Goal: Transaction & Acquisition: Purchase product/service

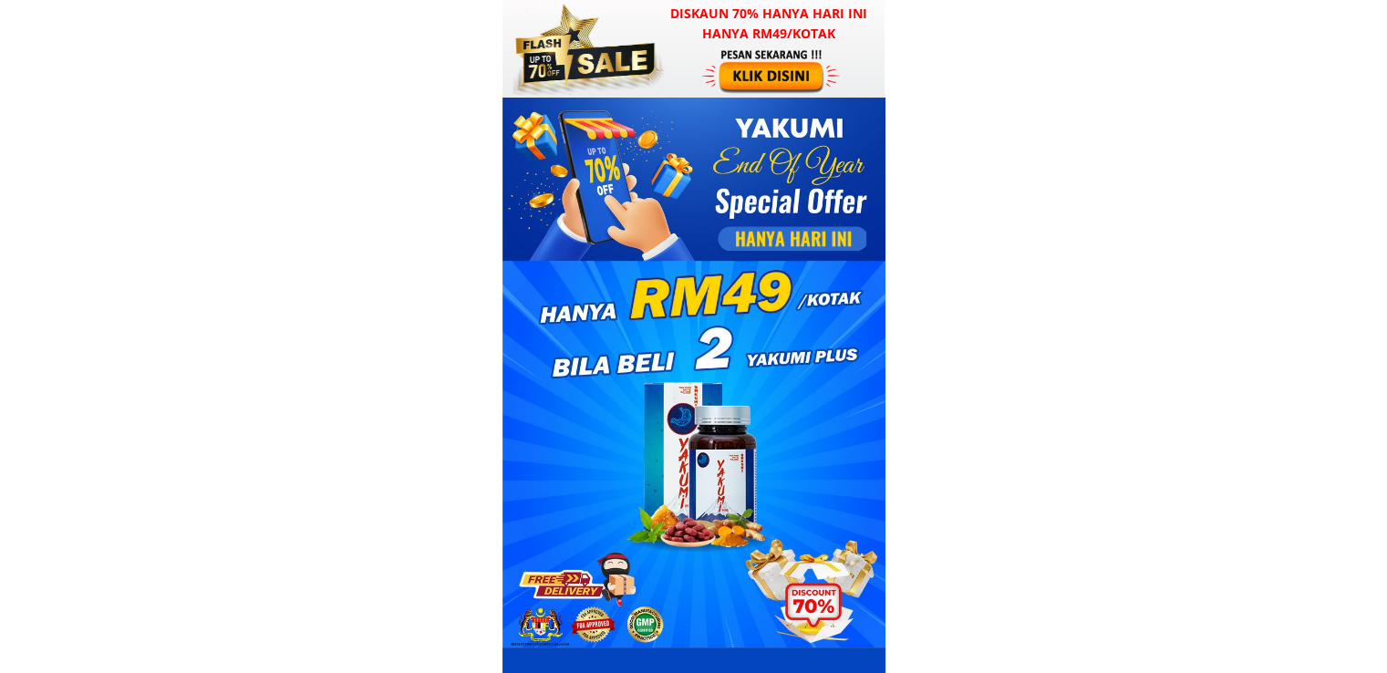
click at [702, 54] on div at bounding box center [772, 70] width 141 height 47
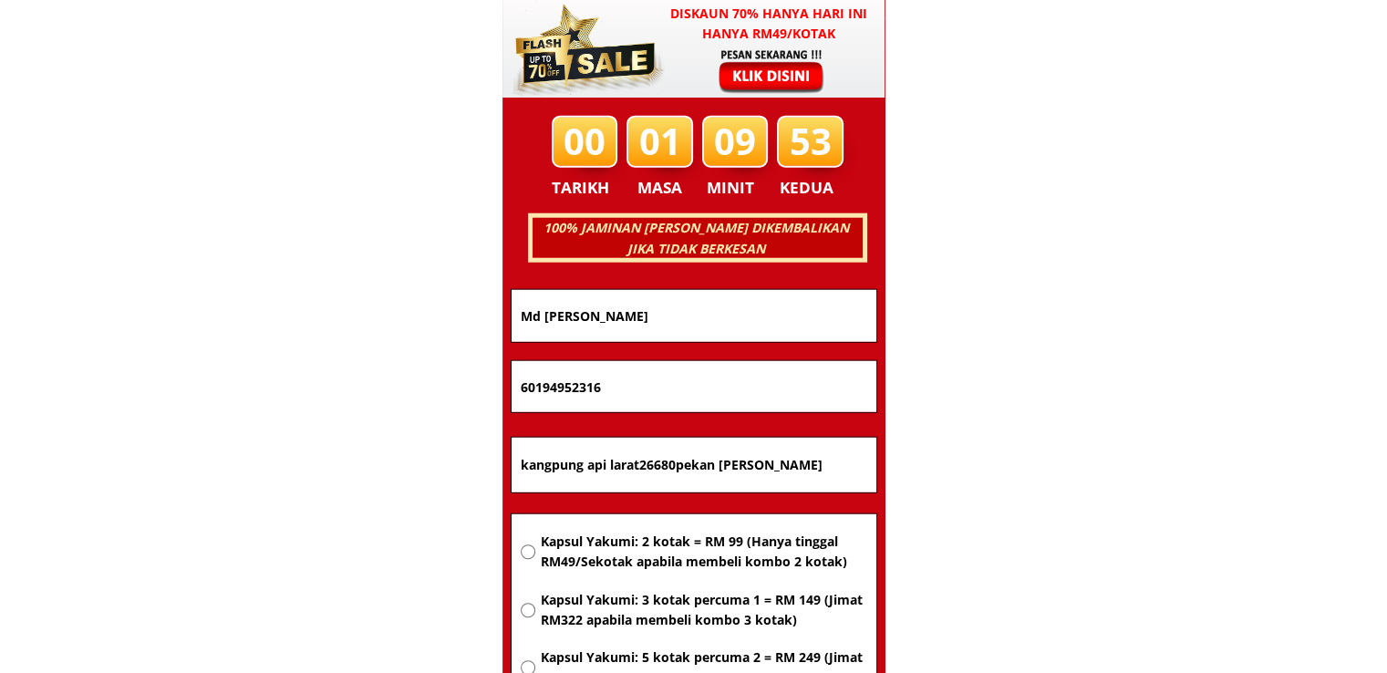
scroll to position [11688, 0]
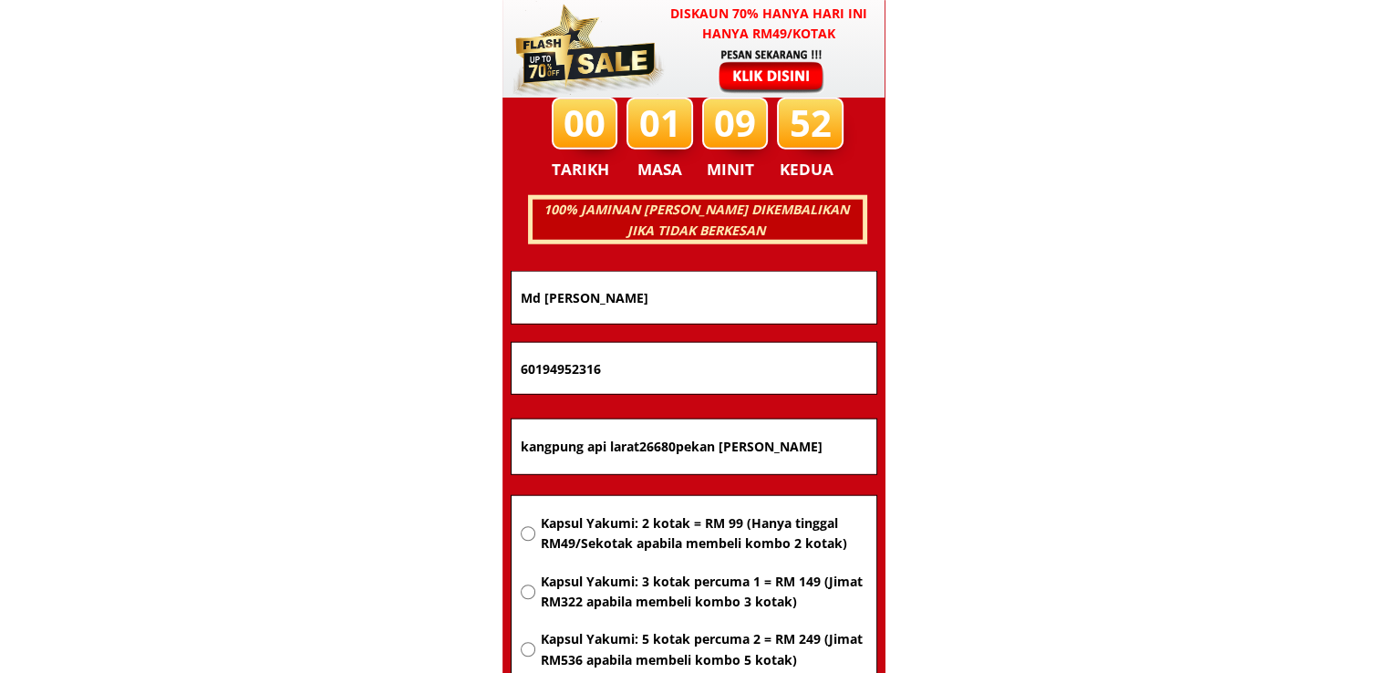
click at [658, 453] on input "kangpung api larat26680pekan pahag mesjid merchong" at bounding box center [694, 447] width 356 height 55
paste input "No 66 jln terung RAKR kg ladang baru sg Plong sg buloh 47000 Selangor"
type input "No 66 jln terung RAKR kg ladang baru sg Plong sg buloh 47000 Selangor"
click at [632, 587] on span "Kapsul Yakumi: 3 kotak percuma 1 = RM 149 (Jimat RM322 apabila membeli kombo 3 …" at bounding box center [703, 592] width 327 height 41
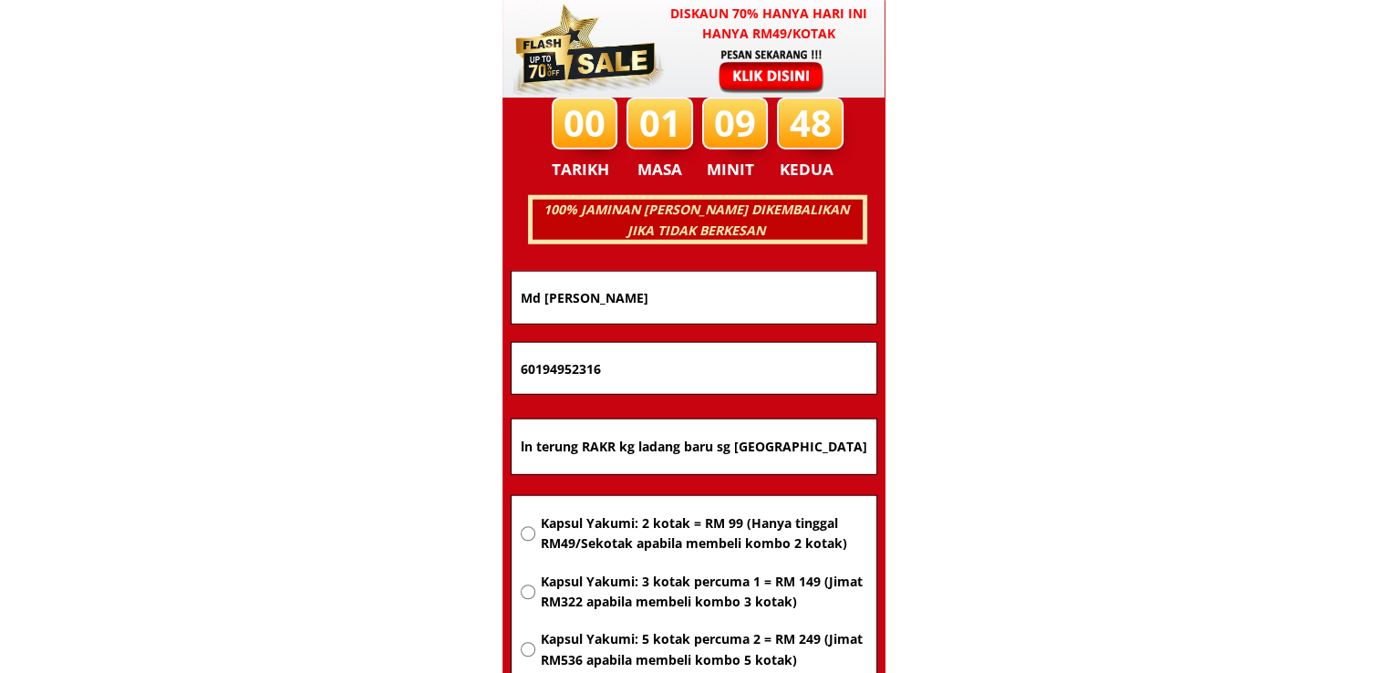
radio input "true"
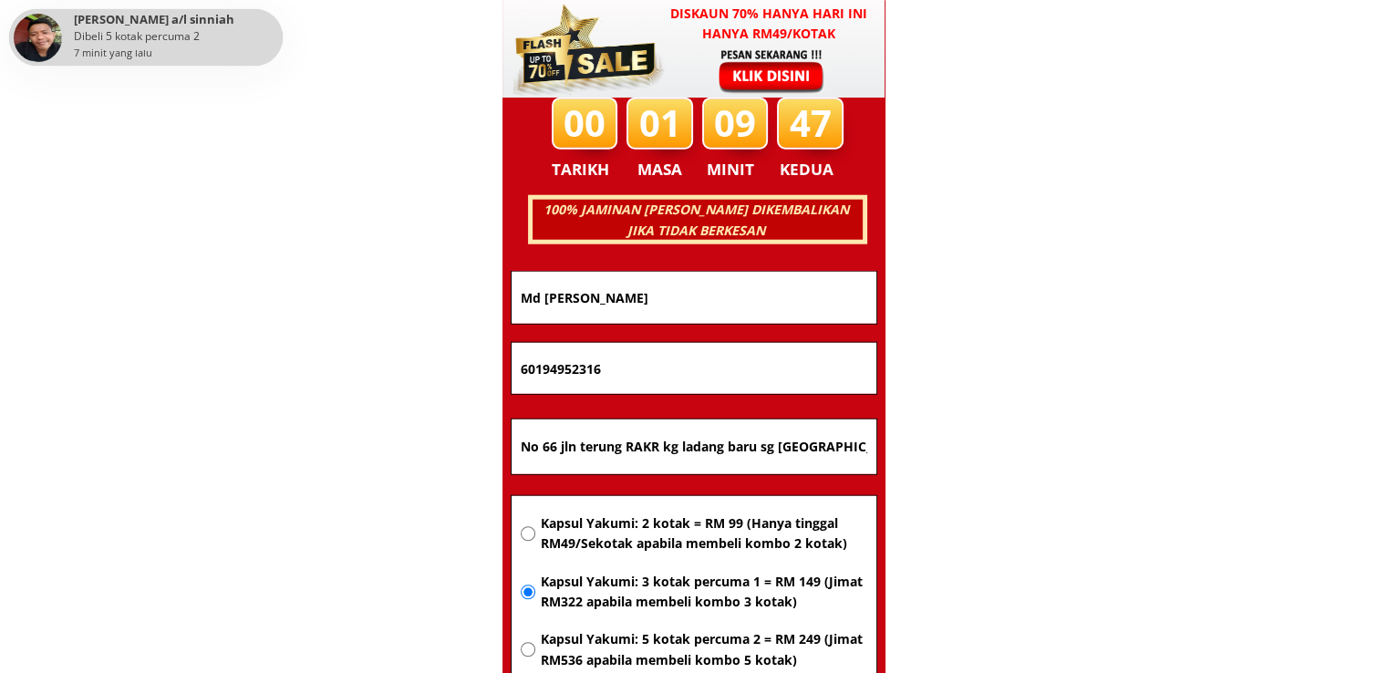
drag, startPoint x: 643, startPoint y: 376, endPoint x: 382, endPoint y: 369, distance: 261.0
paste input "01121061047"
type input "01121061047"
drag, startPoint x: 673, startPoint y: 294, endPoint x: 333, endPoint y: 293, distance: 340.3
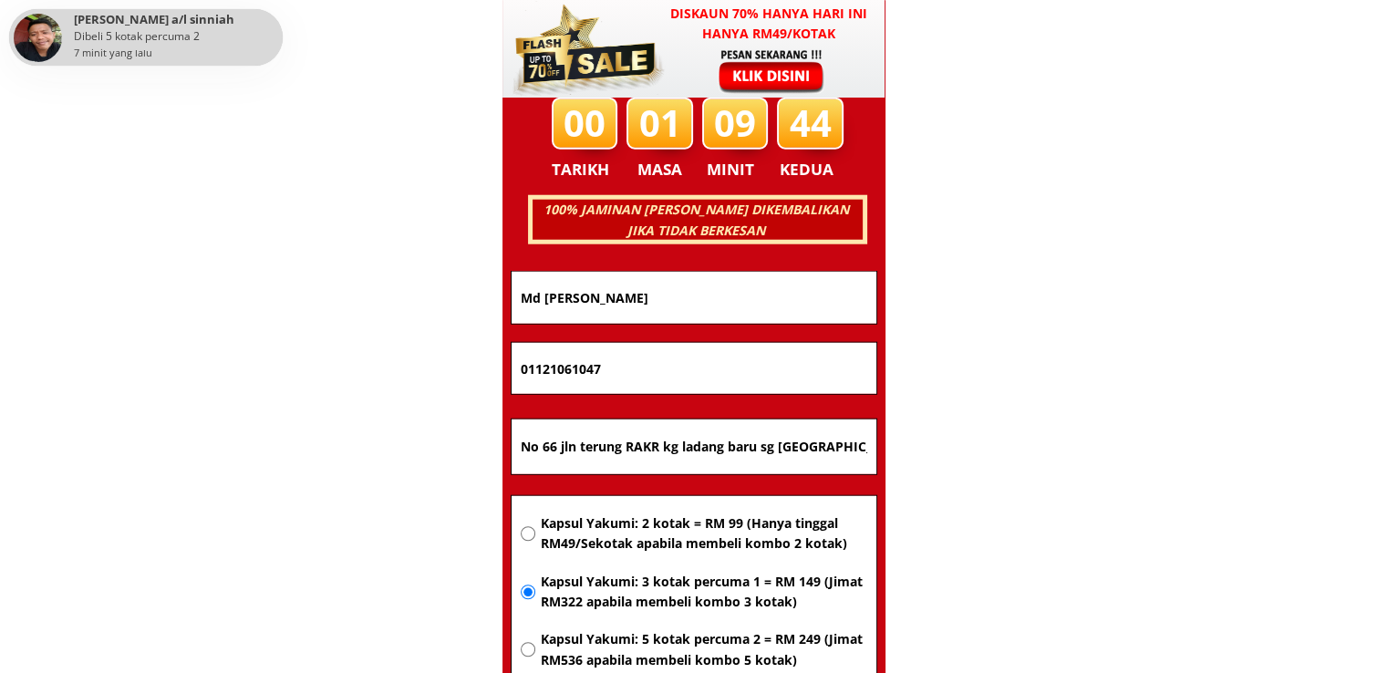
paste input "ALFAHMI"
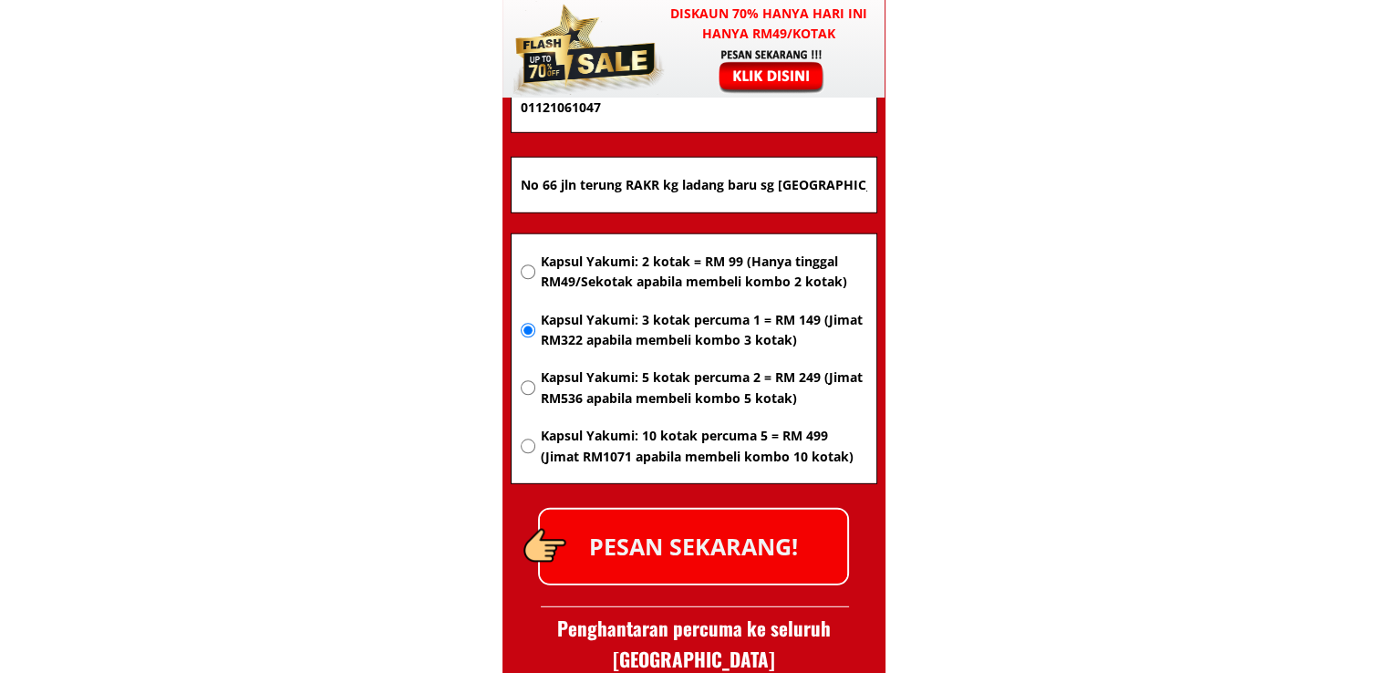
scroll to position [11962, 0]
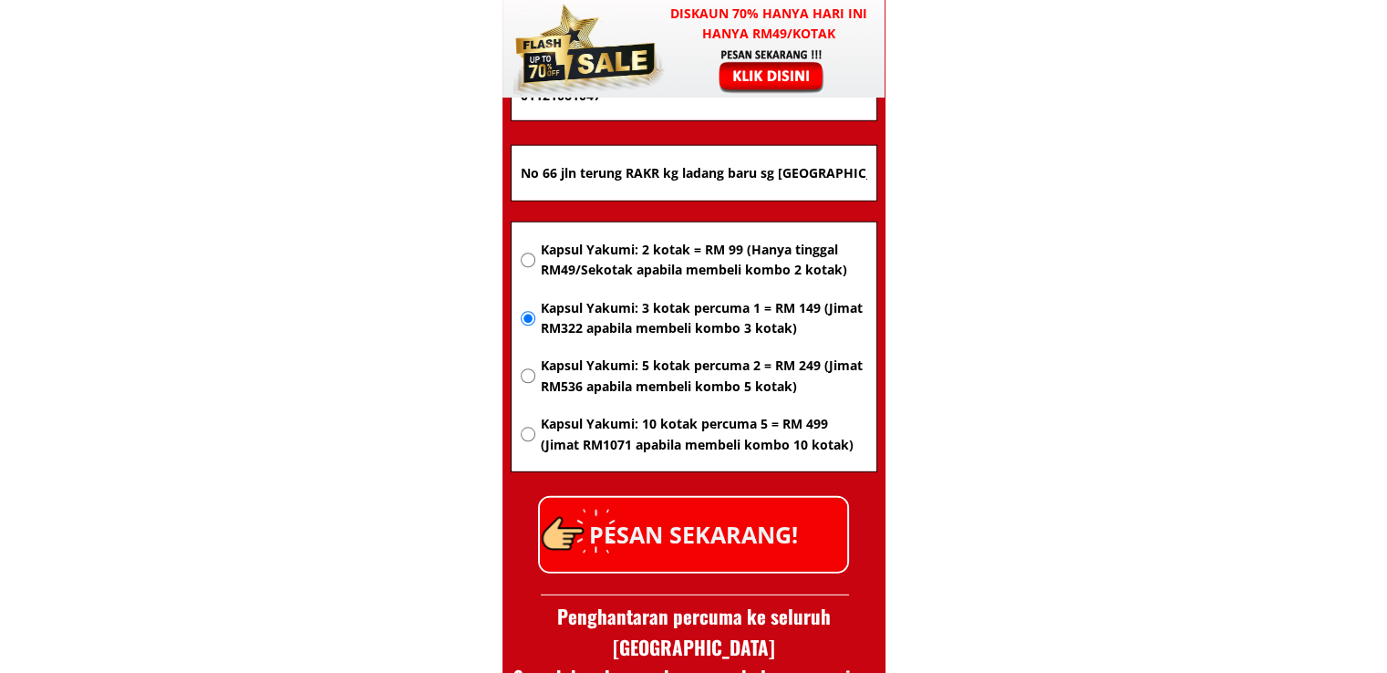
type input "ALFAHMI"
click at [737, 535] on p "PESAN SEKARANG!" at bounding box center [693, 535] width 307 height 74
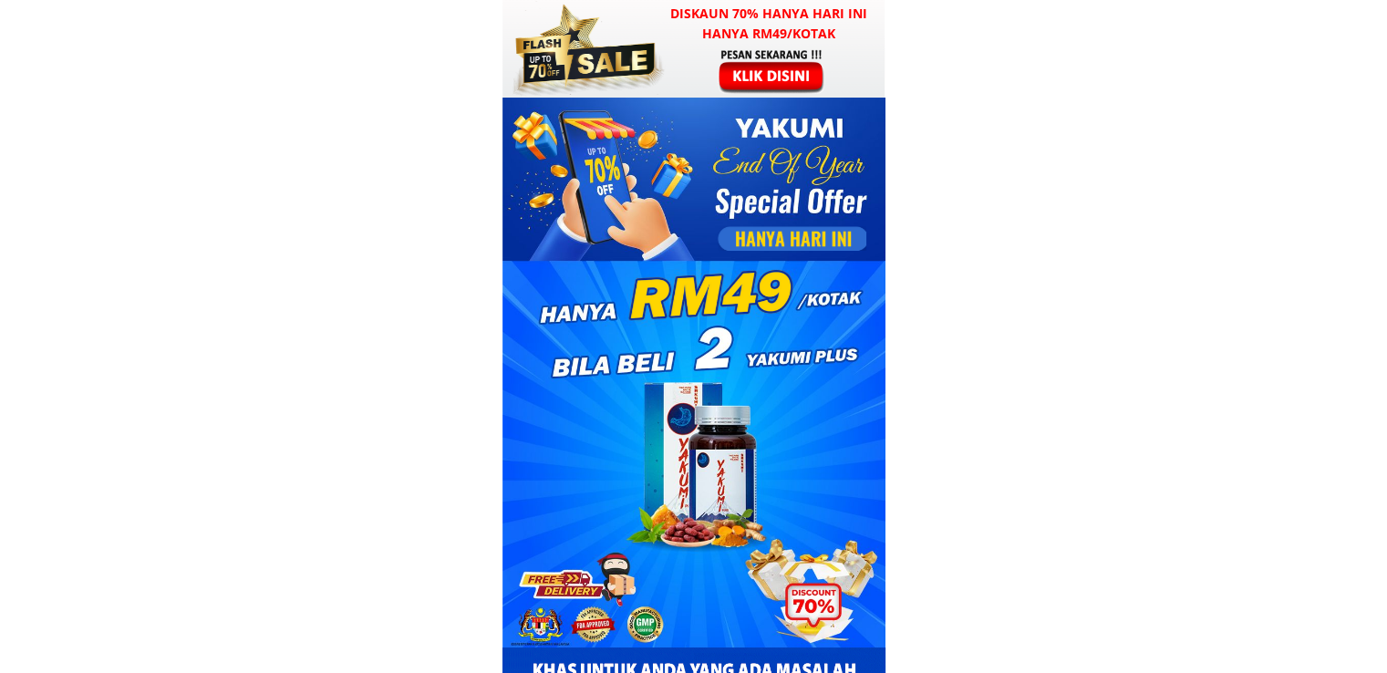
click at [697, 37] on h3 "Diskaun 70% hanya hari ini hanya RM49/kotak" at bounding box center [769, 24] width 233 height 41
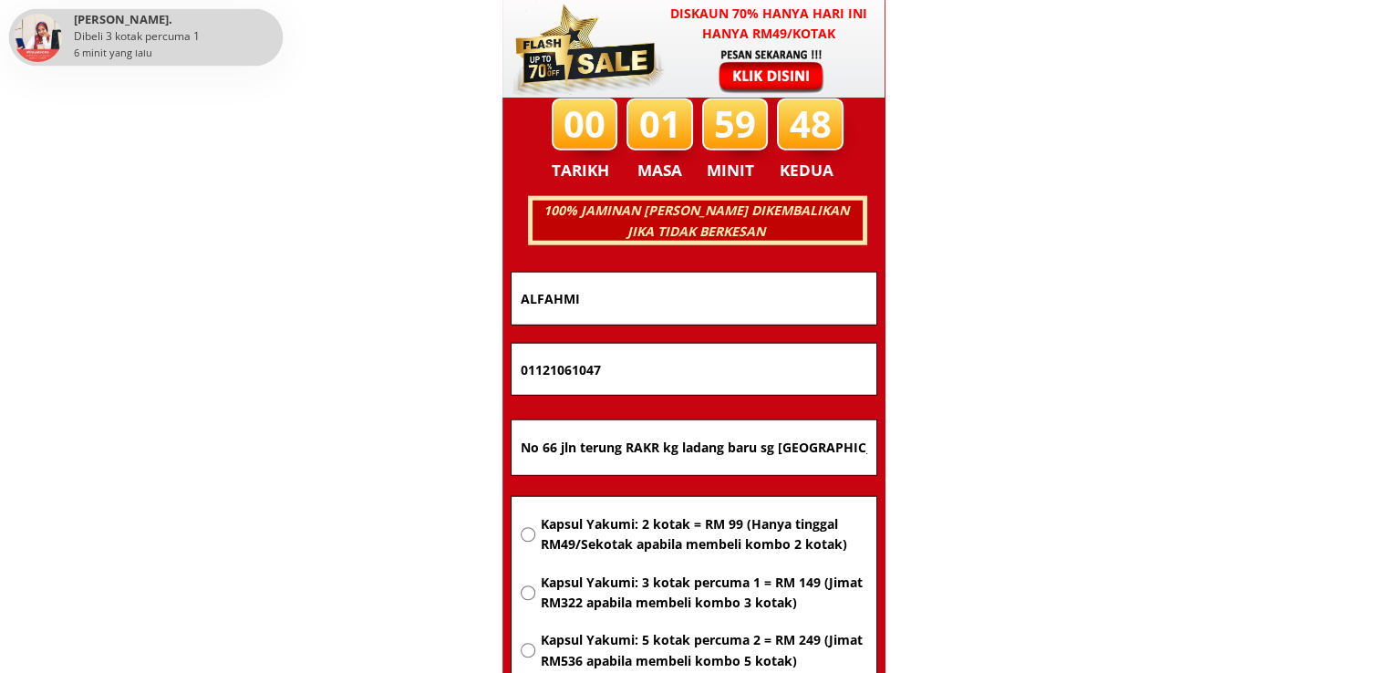
scroll to position [11688, 0]
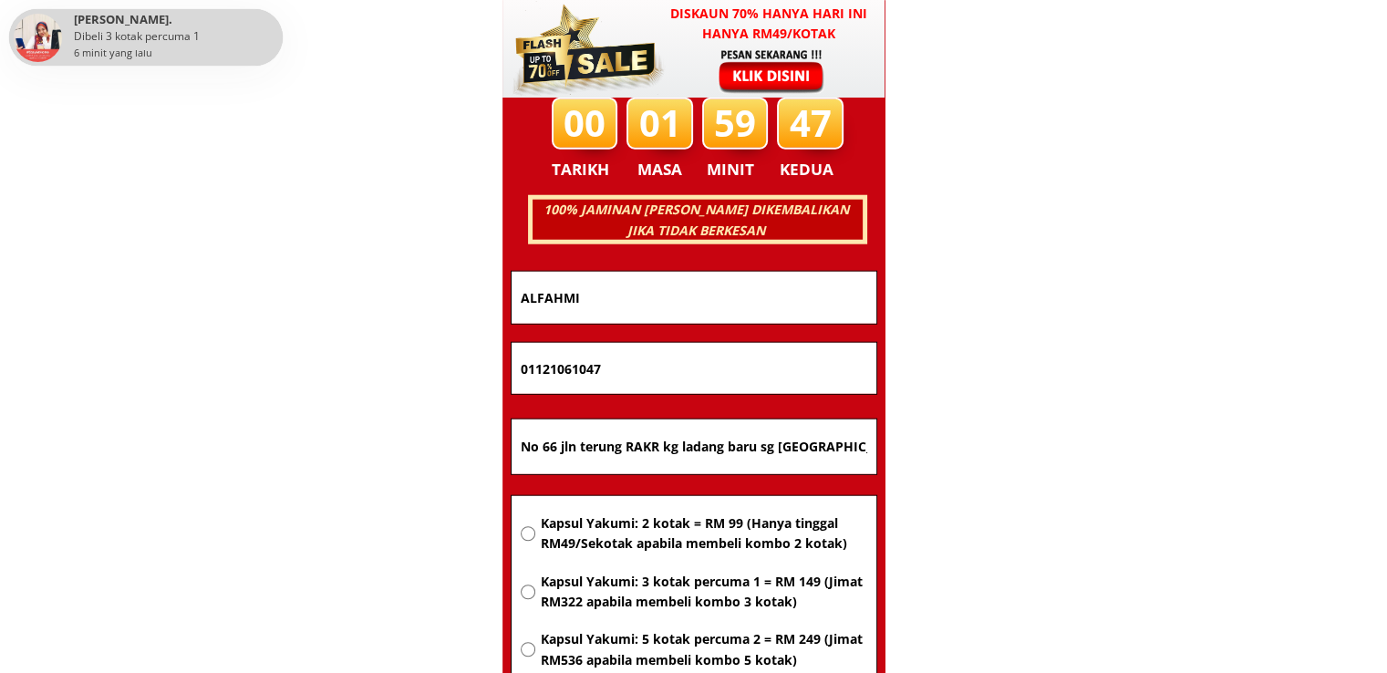
click at [653, 452] on input "No 66 jln terung RAKR kg ladang baru sg Plong sg buloh 47000 Selangor" at bounding box center [694, 447] width 356 height 55
paste input "Batu Caves"
type input "Batu Caves"
click at [654, 526] on span "Kapsul Yakumi: 2 kotak = RM 99 (Hanya tinggal RM49/Sekotak apabila membeli komb…" at bounding box center [703, 534] width 327 height 41
radio input "true"
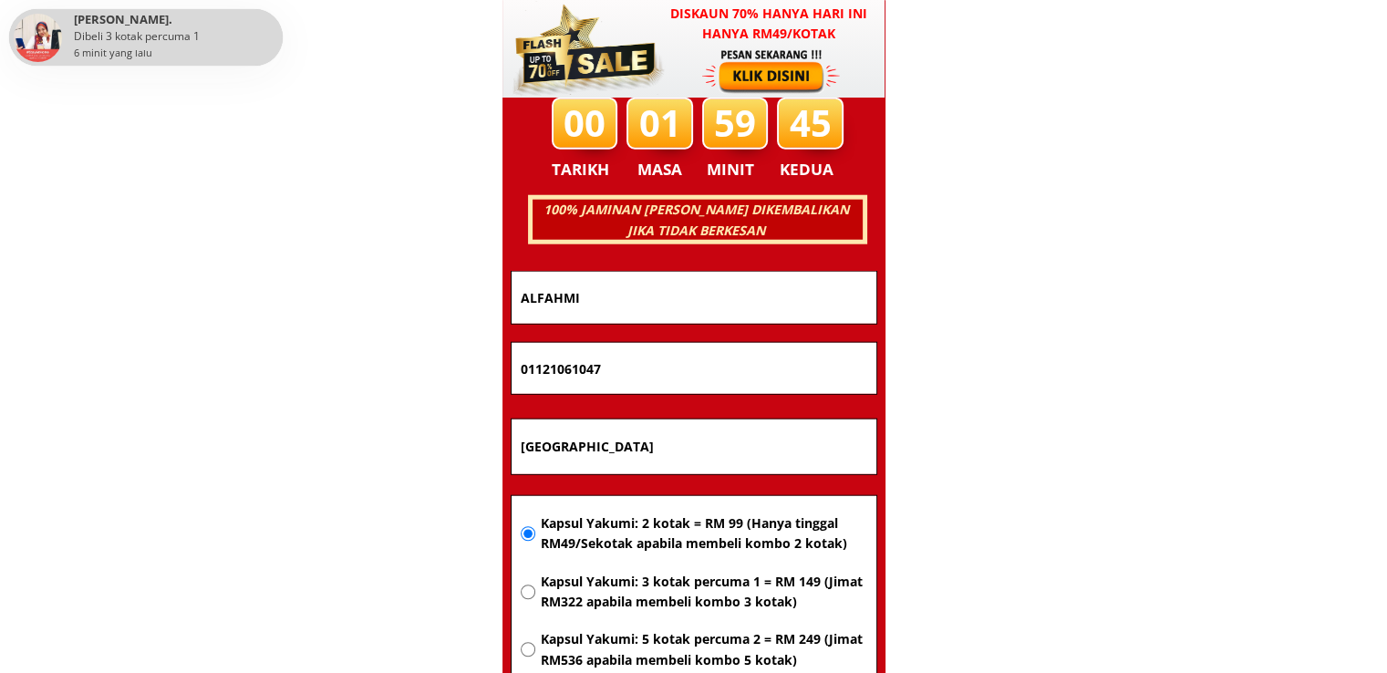
drag, startPoint x: 622, startPoint y: 367, endPoint x: 350, endPoint y: 363, distance: 271.9
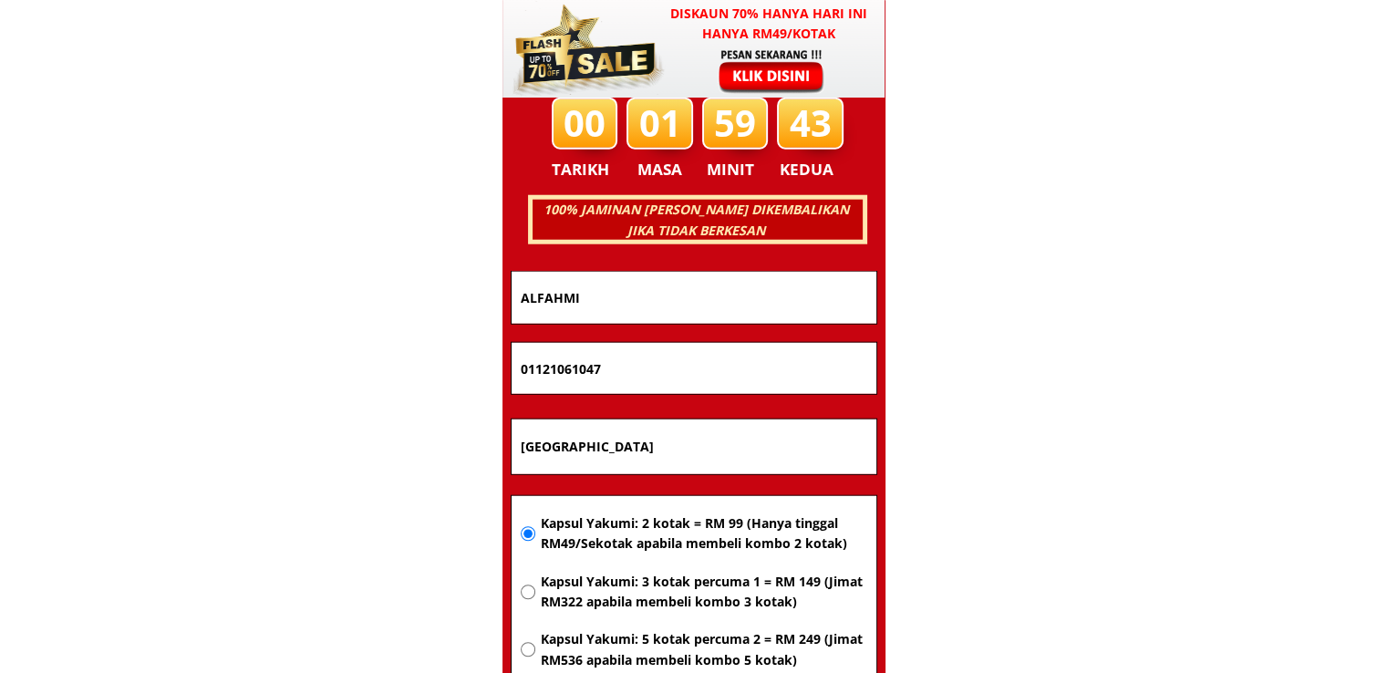
paste input "92236860"
type input "0192236860"
drag, startPoint x: 637, startPoint y: 311, endPoint x: 204, endPoint y: 314, distance: 432.4
paste input "zman Ismail"
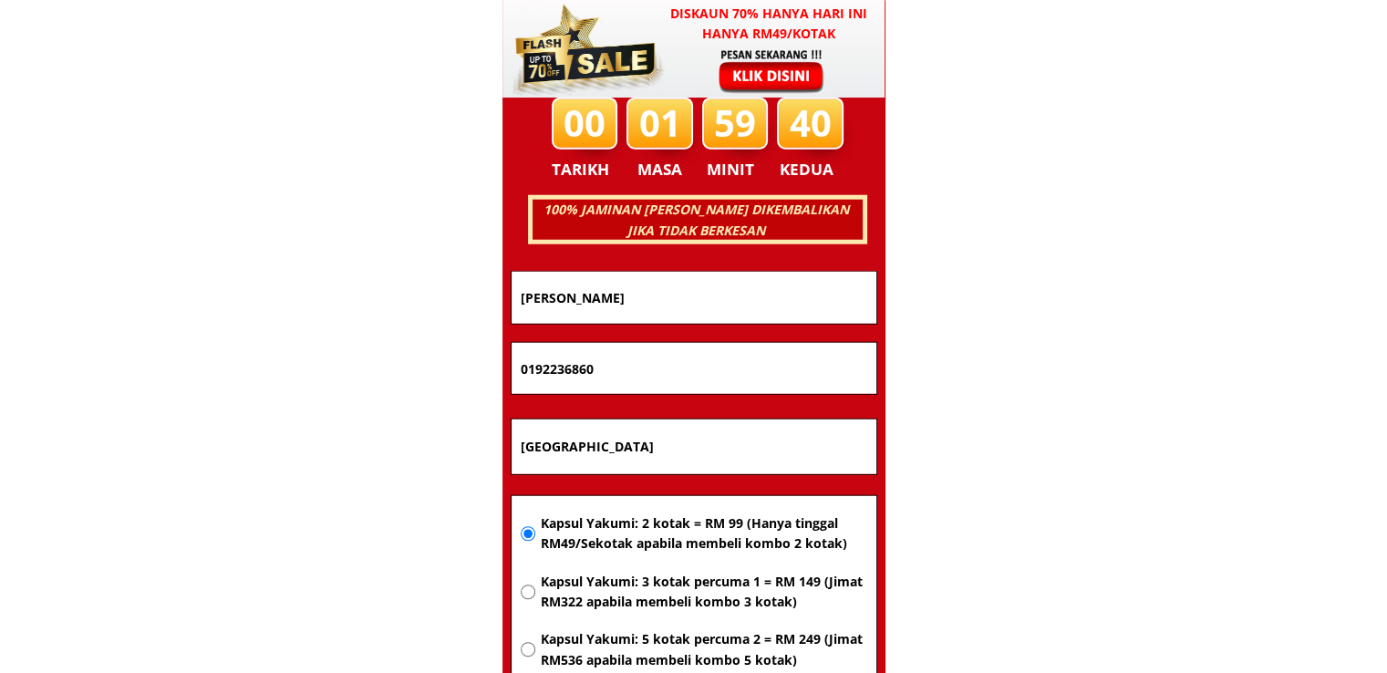
scroll to position [11871, 0]
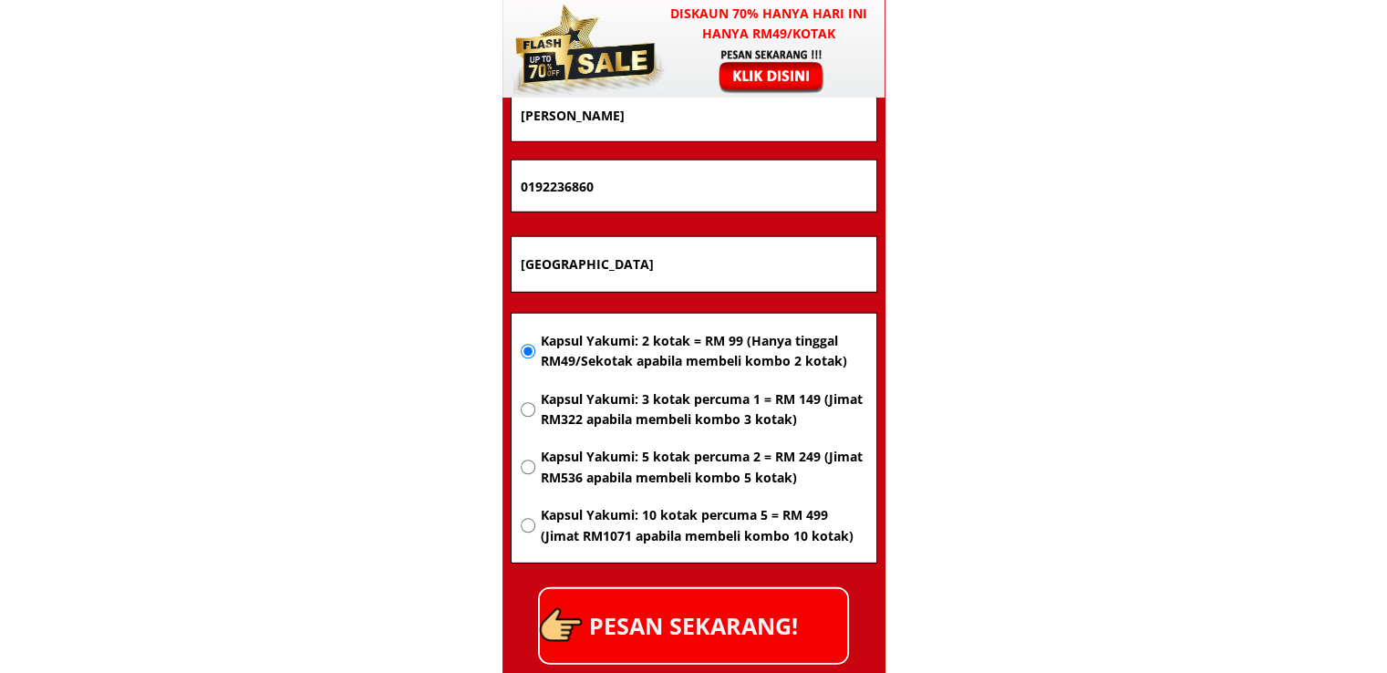
type input "Azman Ismail"
click at [727, 595] on p "PESAN SEKARANG!" at bounding box center [693, 626] width 307 height 74
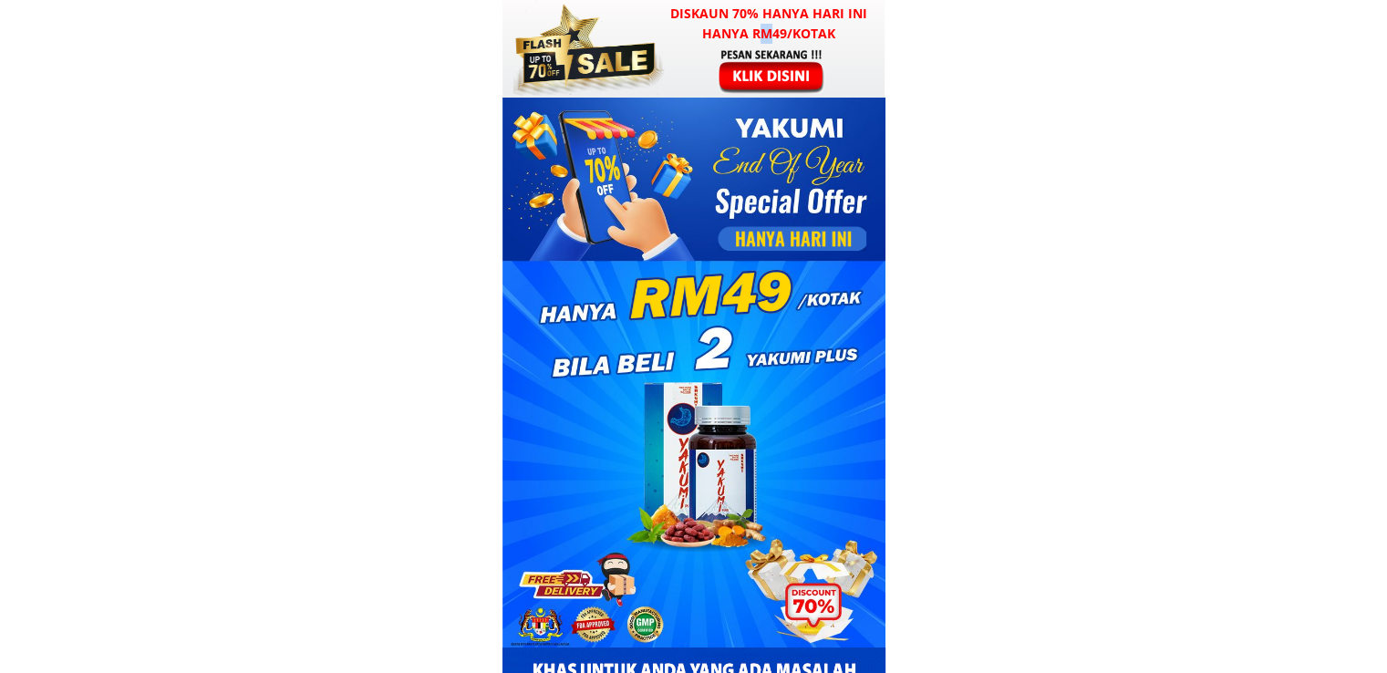
click at [767, 43] on h3 "Diskaun 70% hanya hari ini hanya RM49/kotak" at bounding box center [769, 24] width 233 height 41
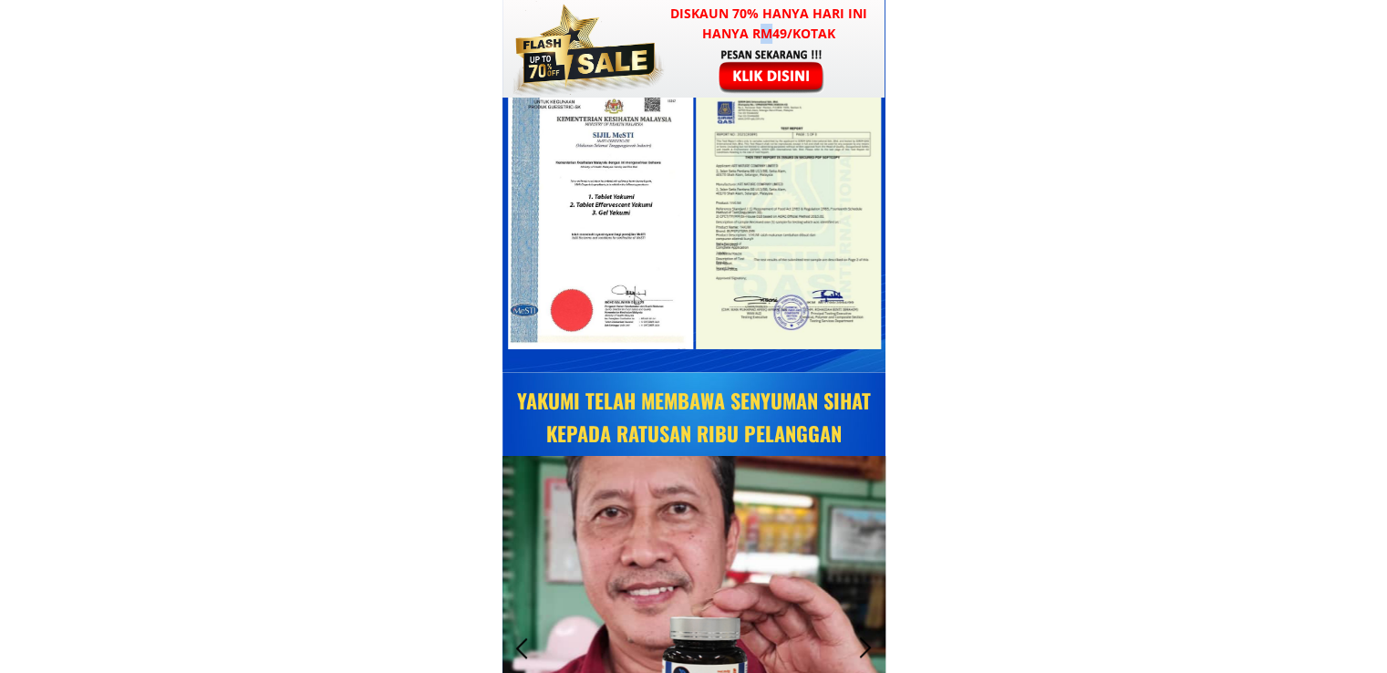
scroll to position [11688, 0]
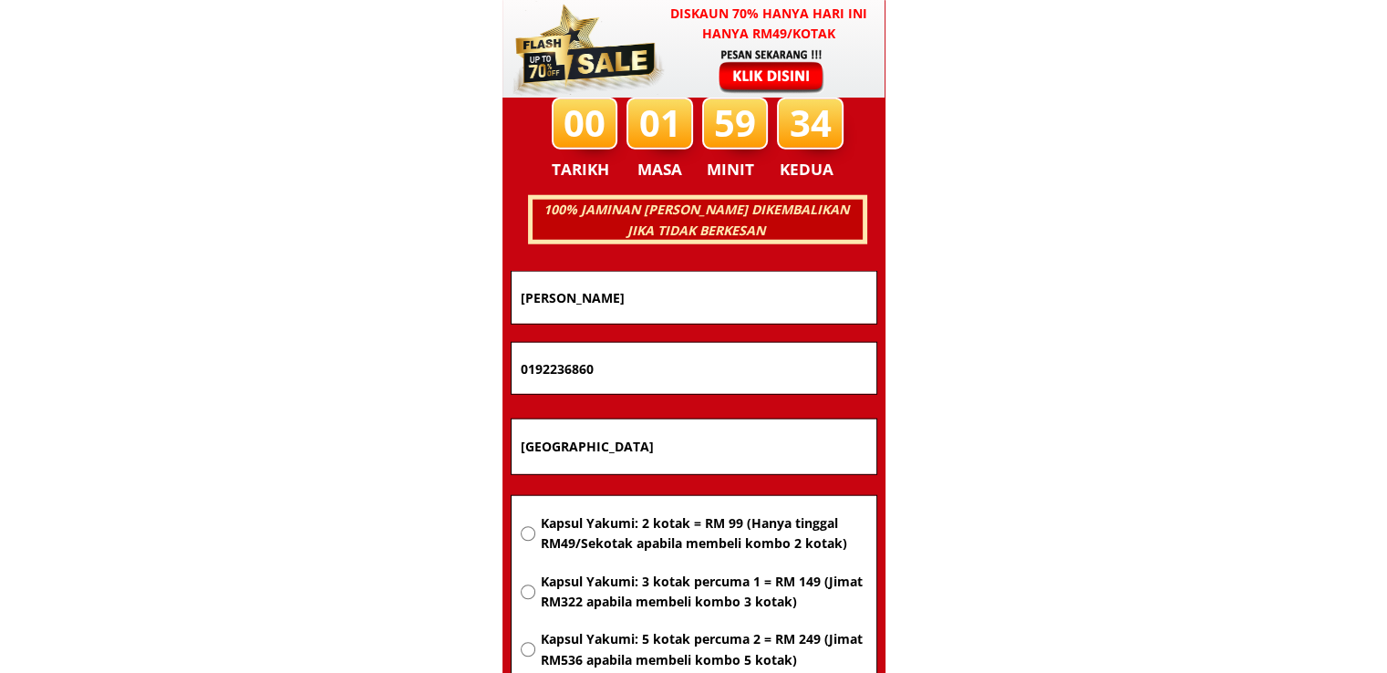
drag, startPoint x: 596, startPoint y: 445, endPoint x: 365, endPoint y: 444, distance: 230.8
paste input "Lorong1f no 1e sibyjaya 96000 Sibu"
type input "Lorong1f no 1e sibyjaya 96000 Sibu"
click at [627, 534] on span "Kapsul Yakumi: 2 kotak = RM 99 (Hanya tinggal RM49/Sekotak apabila membeli komb…" at bounding box center [703, 534] width 327 height 41
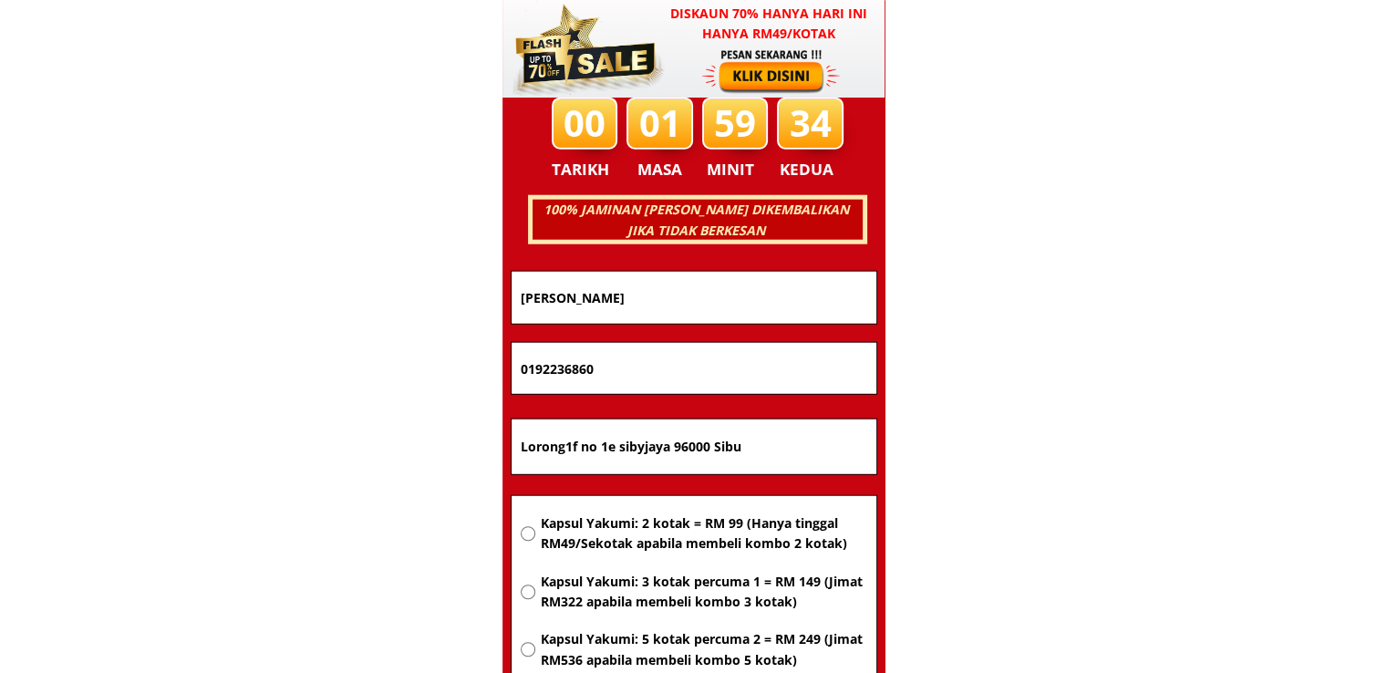
radio input "true"
drag, startPoint x: 653, startPoint y: 361, endPoint x: 306, endPoint y: 381, distance: 348.1
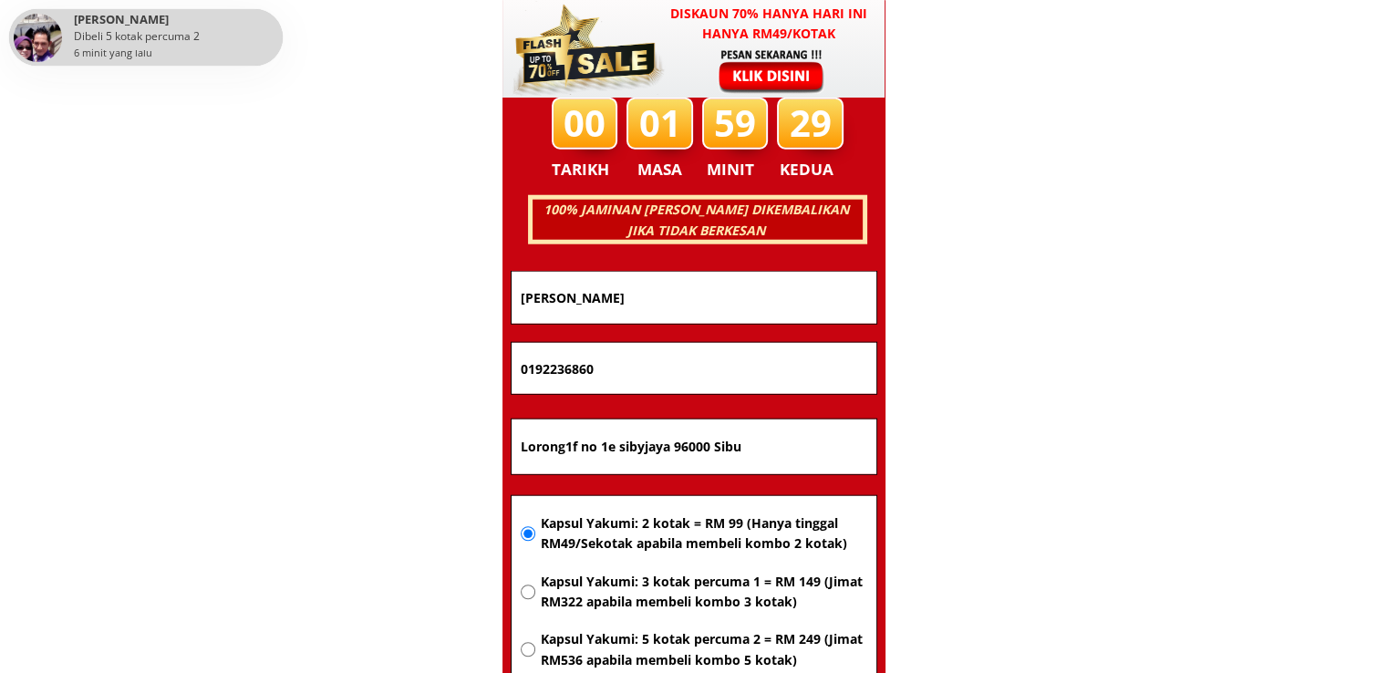
paste input "179080578"
type input "179080578"
drag, startPoint x: 695, startPoint y: 328, endPoint x: 642, endPoint y: 316, distance: 54.4
click at [652, 319] on form "PESAN SEKARANG! Azman Ismail 179080578 Lorong1f no 1e sibyjaya 96000 Sibu Kapsu…" at bounding box center [694, 559] width 367 height 577
drag, startPoint x: 664, startPoint y: 295, endPoint x: 298, endPoint y: 304, distance: 365.9
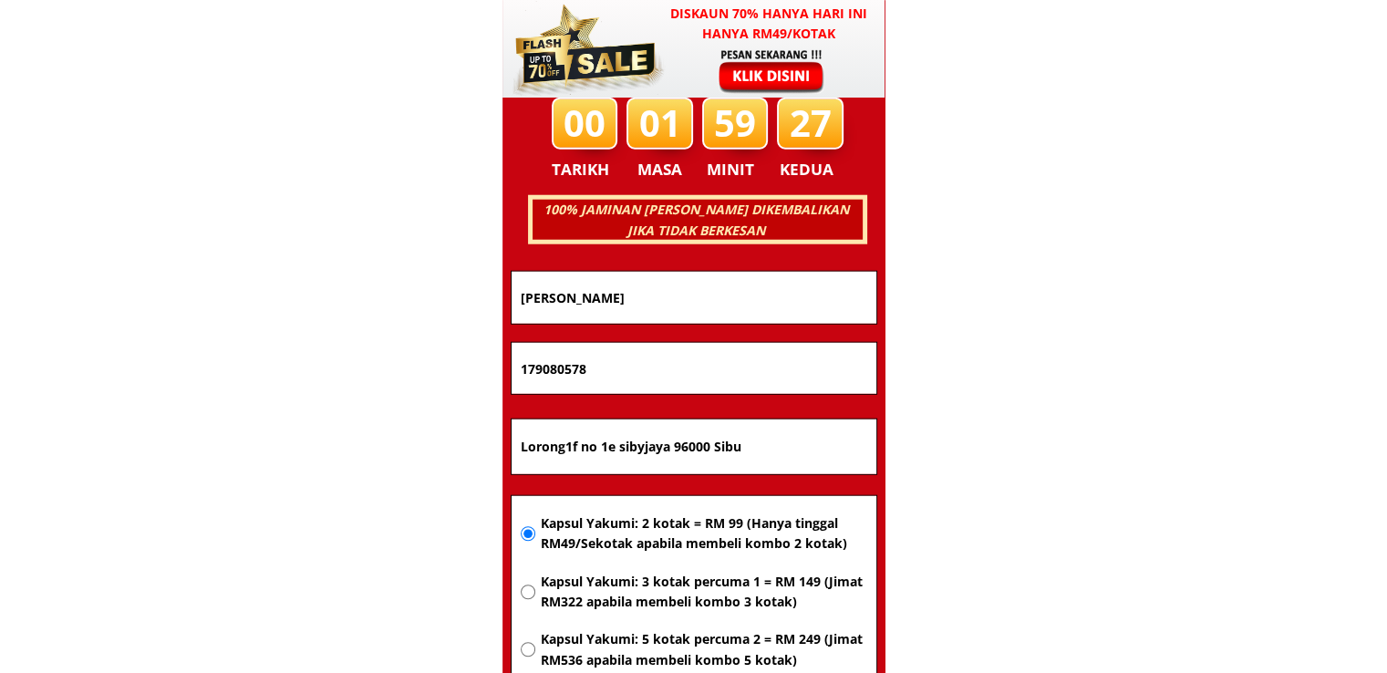
paste input "[PERSON_NAME] Selaus"
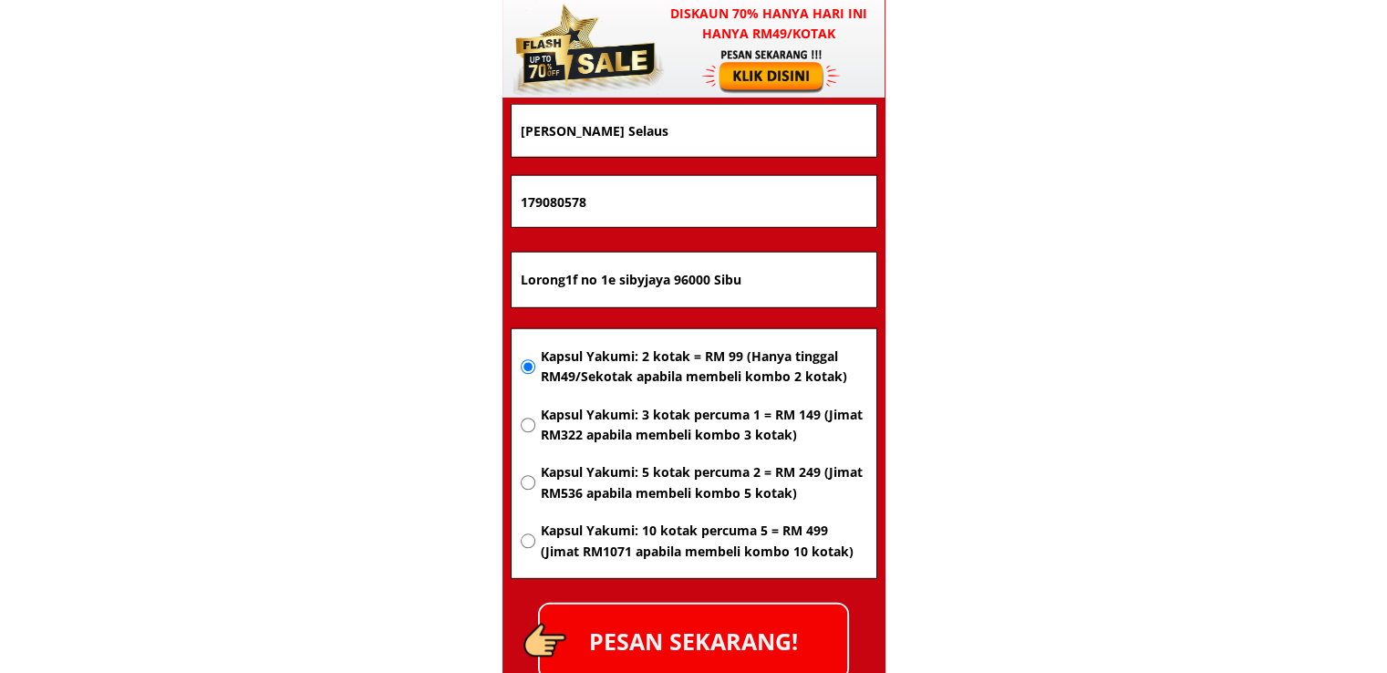
scroll to position [11962, 0]
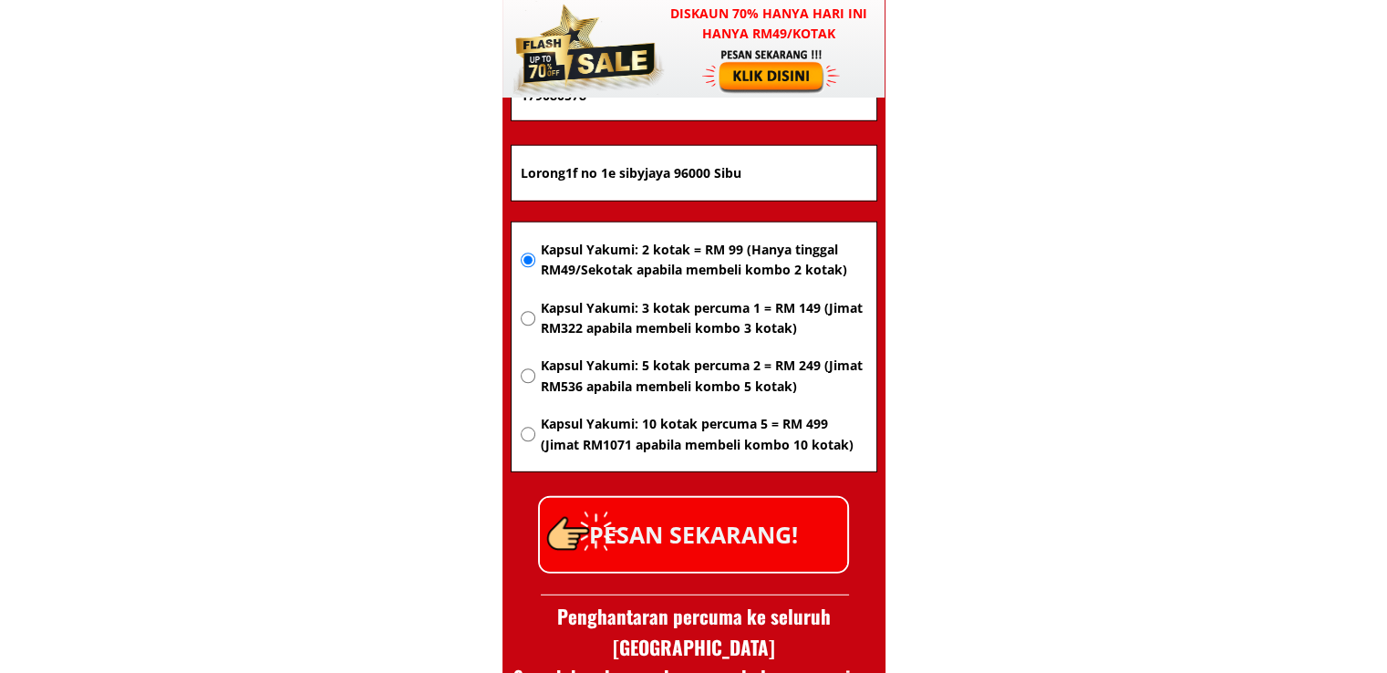
type input "[PERSON_NAME] Selaus"
click at [715, 537] on p "PESAN SEKARANG!" at bounding box center [693, 535] width 307 height 74
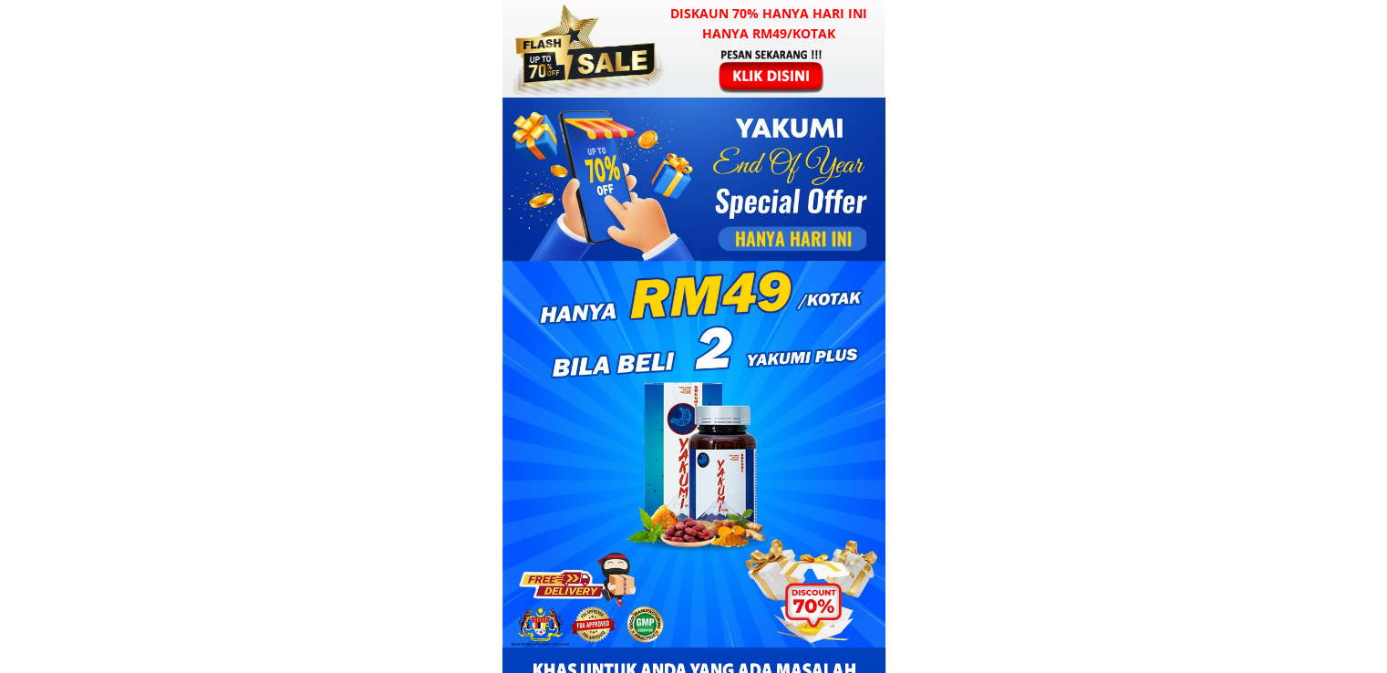
click at [757, 56] on div at bounding box center [772, 70] width 141 height 47
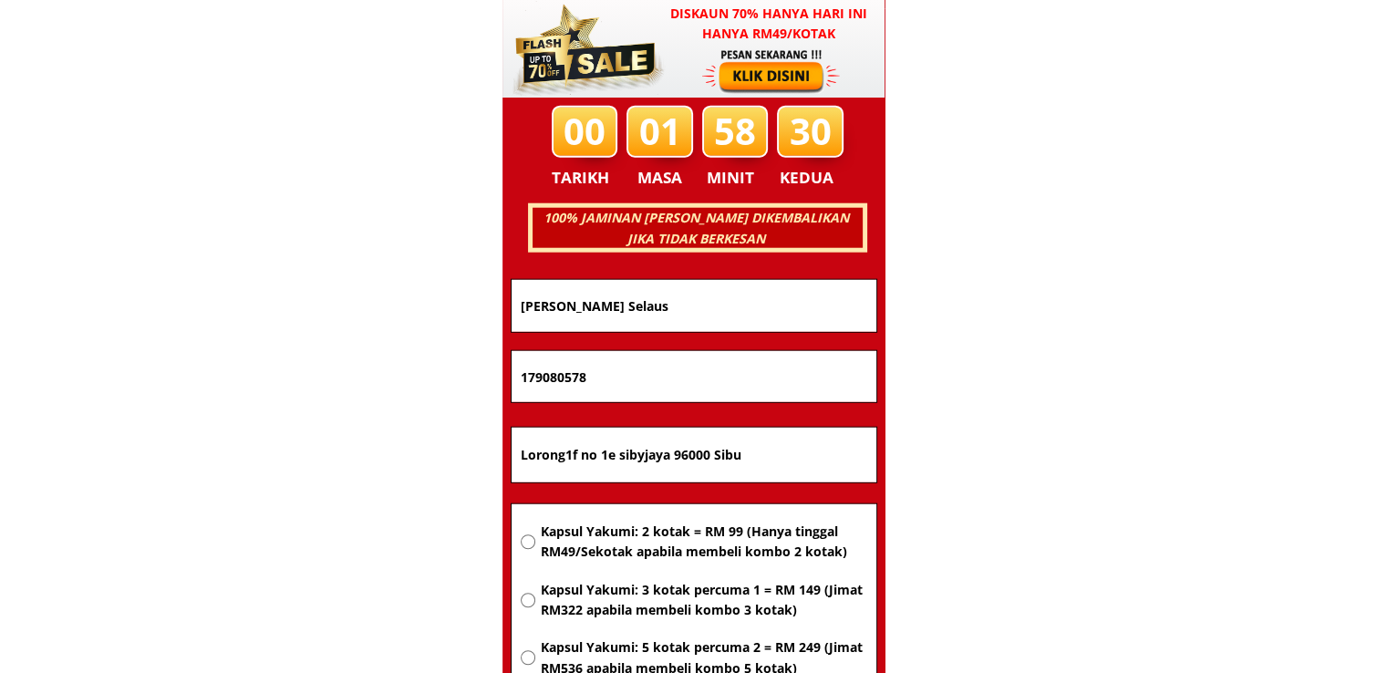
scroll to position [11688, 0]
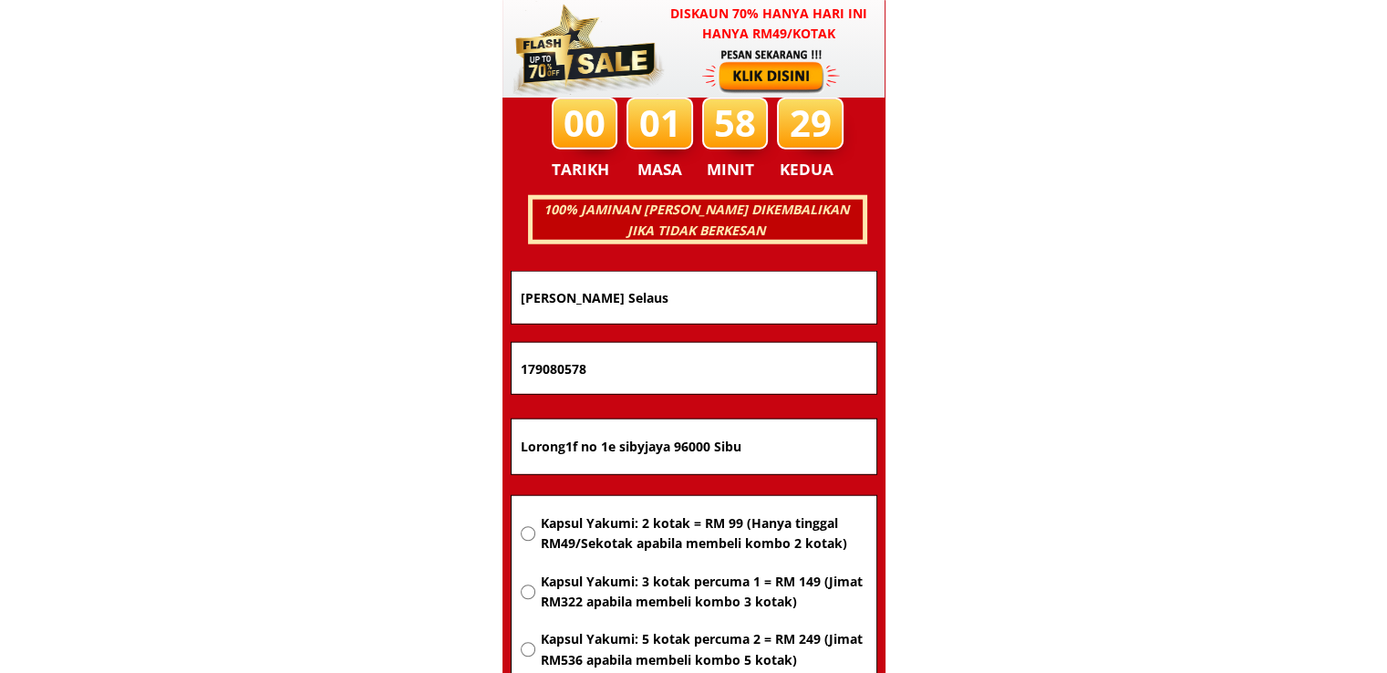
drag, startPoint x: 744, startPoint y: 440, endPoint x: 339, endPoint y: 439, distance: 405.0
paste input "[STREET_ADDRESS] [GEOGRAPHIC_DATA]"
type input "[STREET_ADDRESS] [GEOGRAPHIC_DATA]"
drag, startPoint x: 609, startPoint y: 371, endPoint x: 307, endPoint y: 378, distance: 302.0
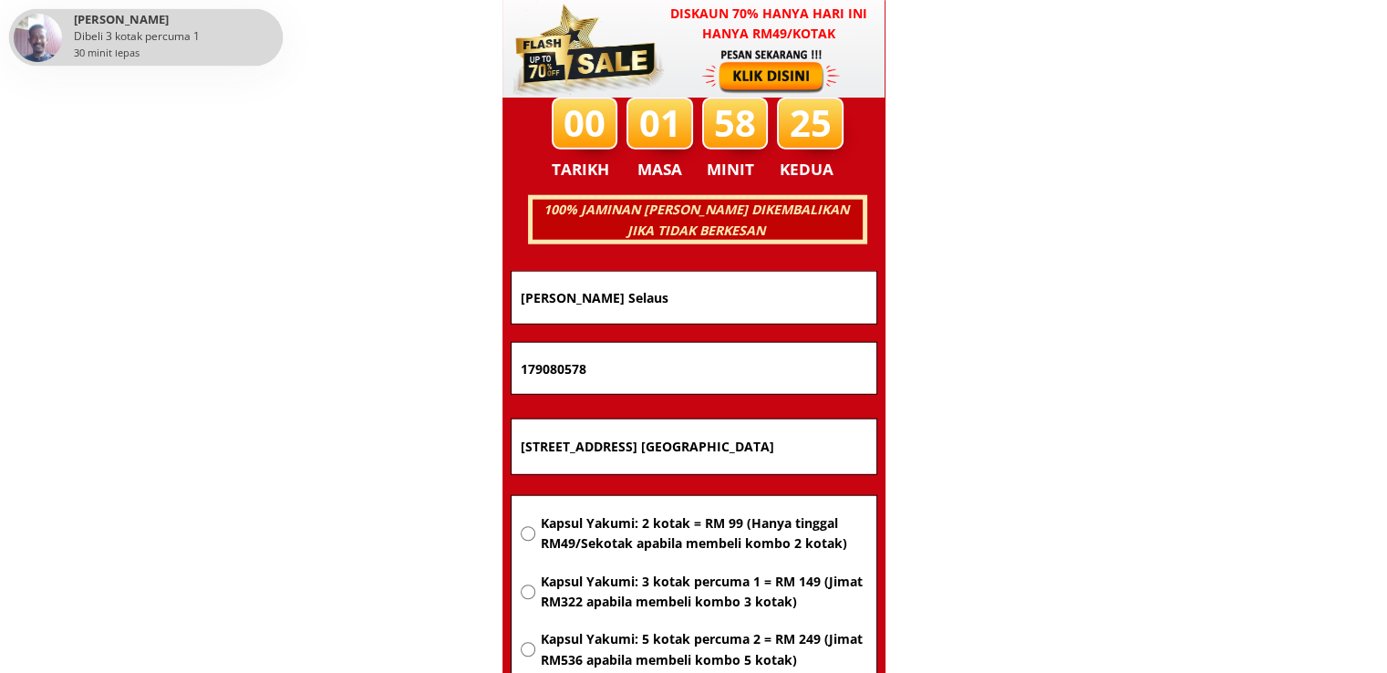
paste input "0194303345"
type input "0194303345"
drag, startPoint x: 698, startPoint y: 282, endPoint x: 471, endPoint y: 296, distance: 227.6
paste input "0194303345"
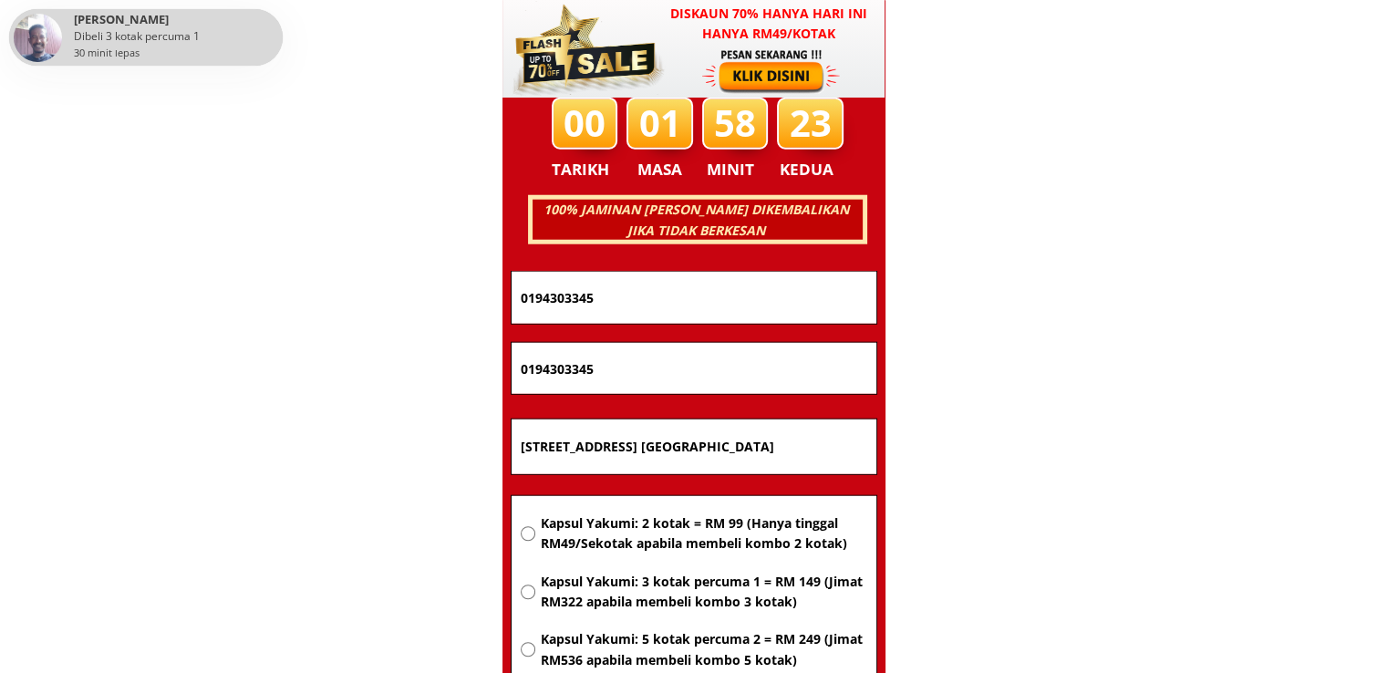
type input "0194303345"
click at [647, 534] on span "Kapsul Yakumi: 2 kotak = RM 99 (Hanya tinggal RM49/Sekotak apabila membeli komb…" at bounding box center [703, 534] width 327 height 41
radio input "true"
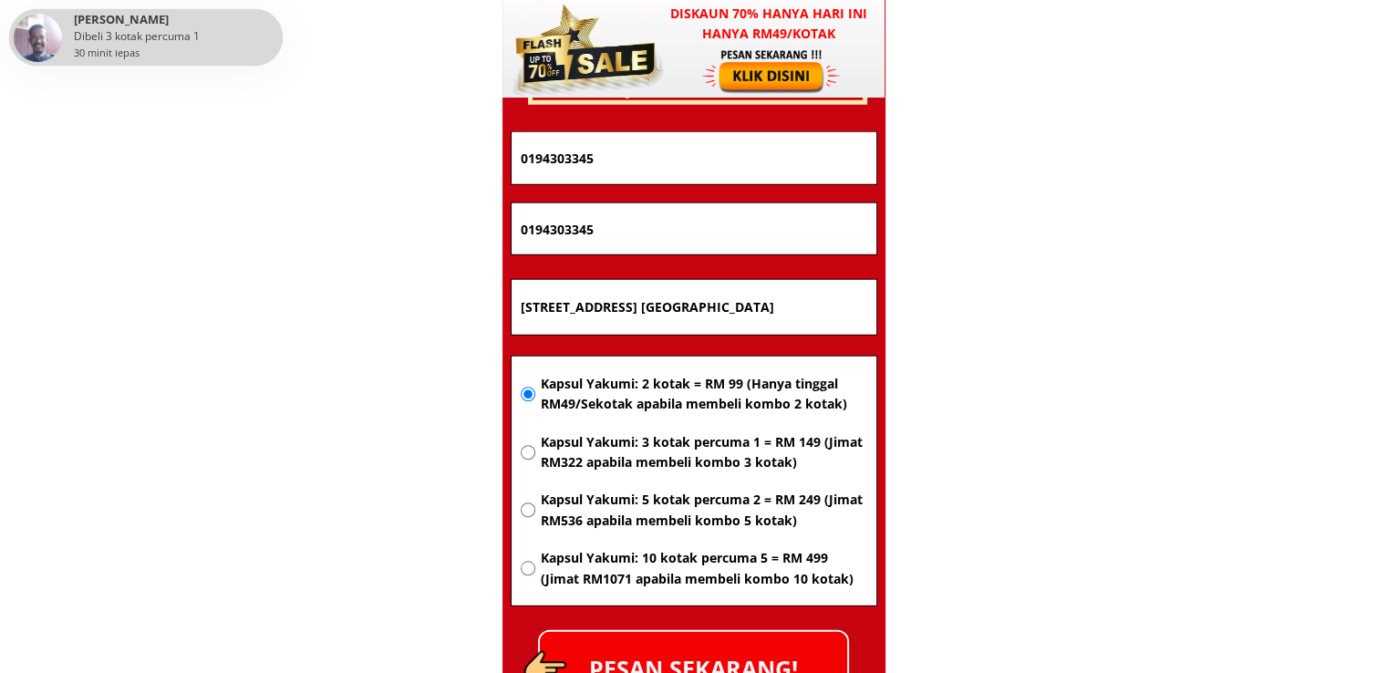
scroll to position [11962, 0]
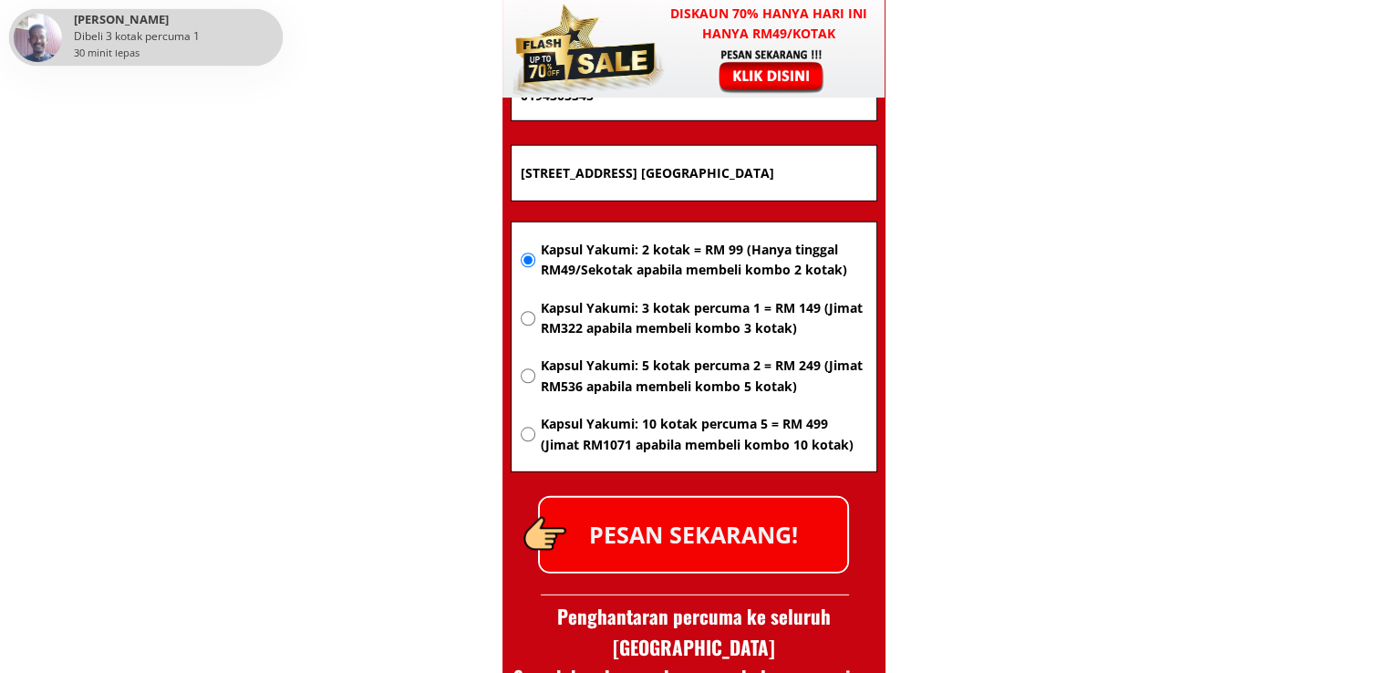
click at [784, 527] on p "PESAN SEKARANG!" at bounding box center [693, 535] width 307 height 74
